Goal: Information Seeking & Learning: Learn about a topic

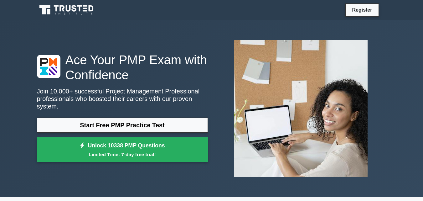
scroll to position [31, 0]
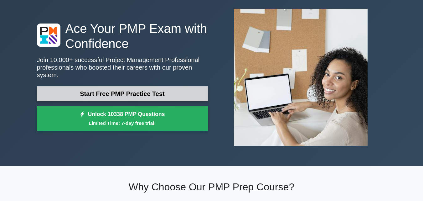
click at [122, 86] on link "Start Free PMP Practice Test" at bounding box center [122, 93] width 171 height 15
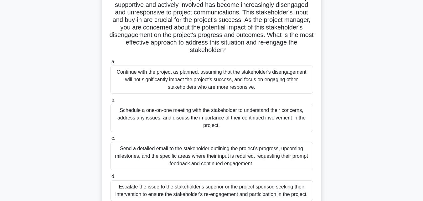
scroll to position [63, 0]
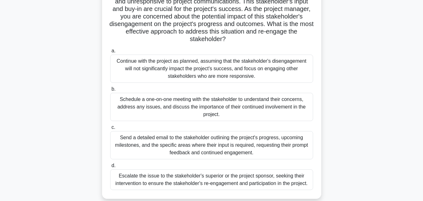
click at [194, 99] on div "Schedule a one-on-one meeting with the stakeholder to understand their concerns…" at bounding box center [211, 107] width 203 height 28
click at [110, 91] on input "b. Schedule a one-on-one meeting with the stakeholder to understand their conce…" at bounding box center [110, 89] width 0 height 4
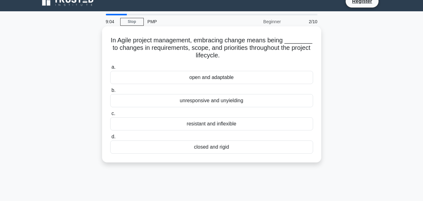
scroll to position [0, 0]
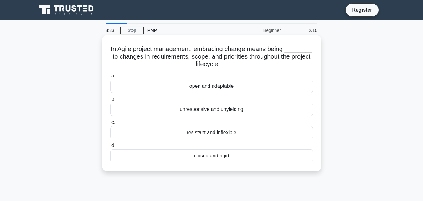
click at [164, 86] on div "open and adaptable" at bounding box center [211, 86] width 203 height 13
click at [110, 78] on input "a. open and adaptable" at bounding box center [110, 76] width 0 height 4
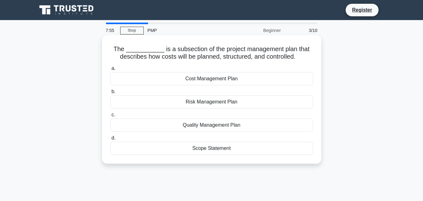
click at [204, 104] on div "Risk Management Plan" at bounding box center [211, 101] width 203 height 13
click at [110, 94] on input "b. Risk Management Plan" at bounding box center [110, 92] width 0 height 4
